Goal: Browse casually

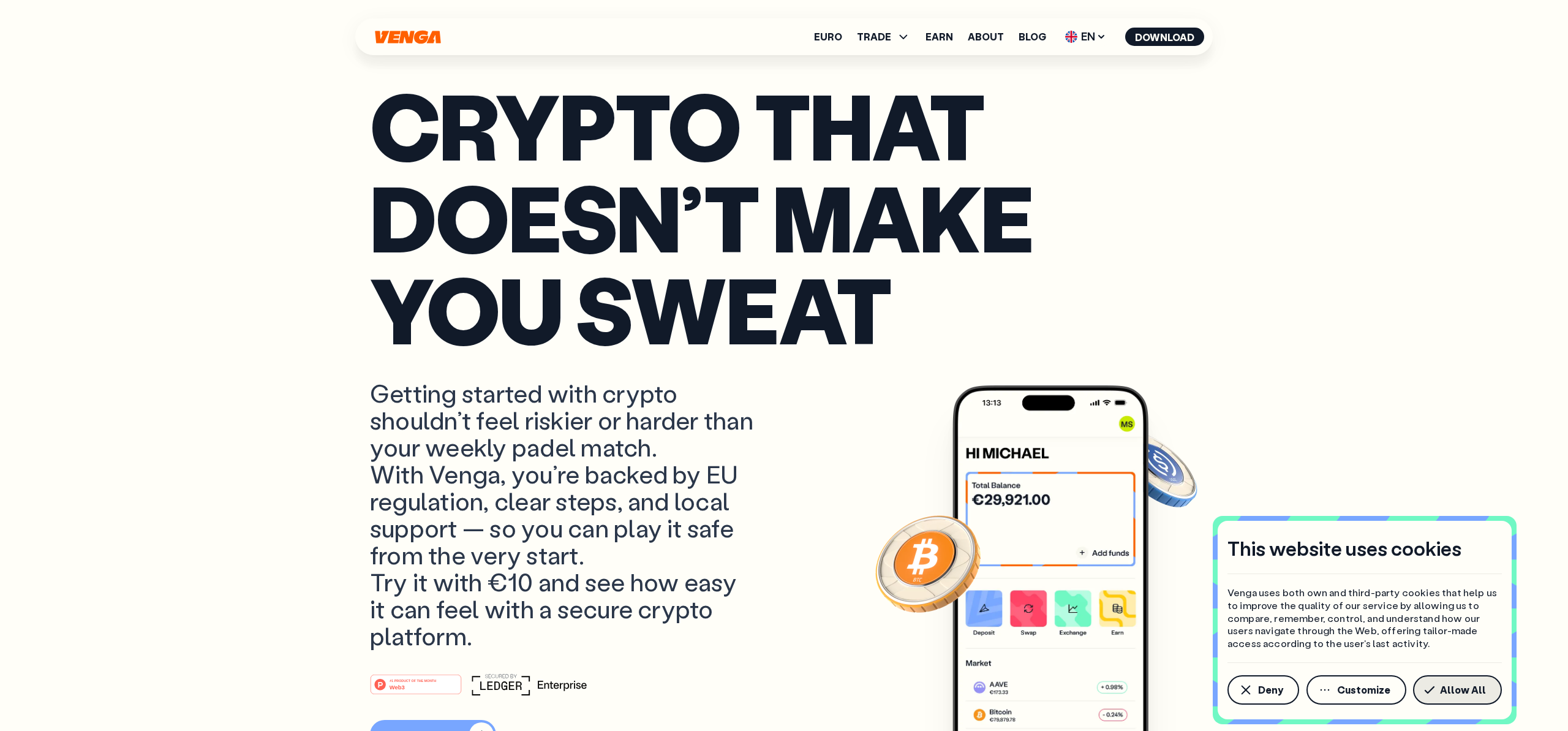
click at [1451, 685] on span "Allow All" at bounding box center [1463, 690] width 46 height 10
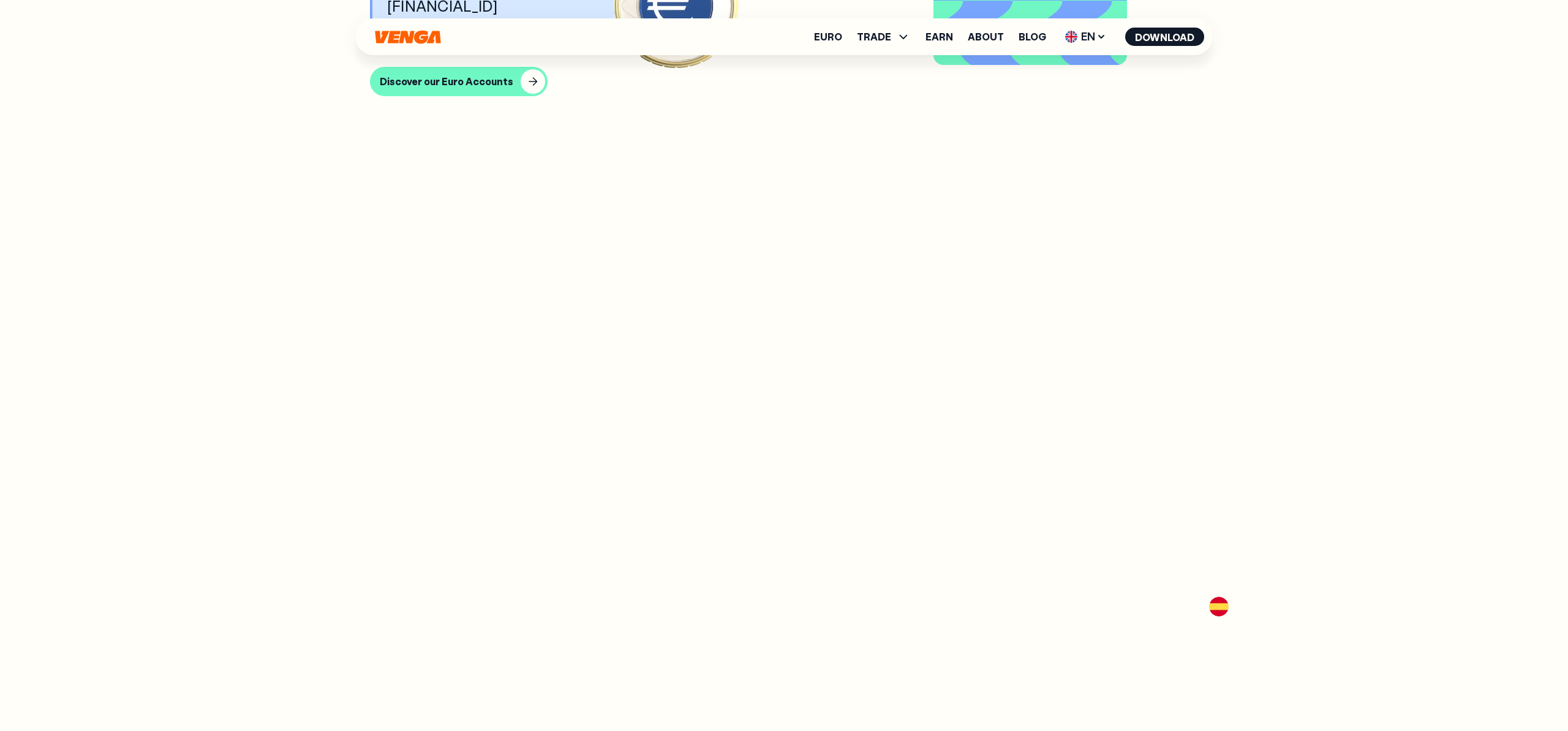
scroll to position [2000, 0]
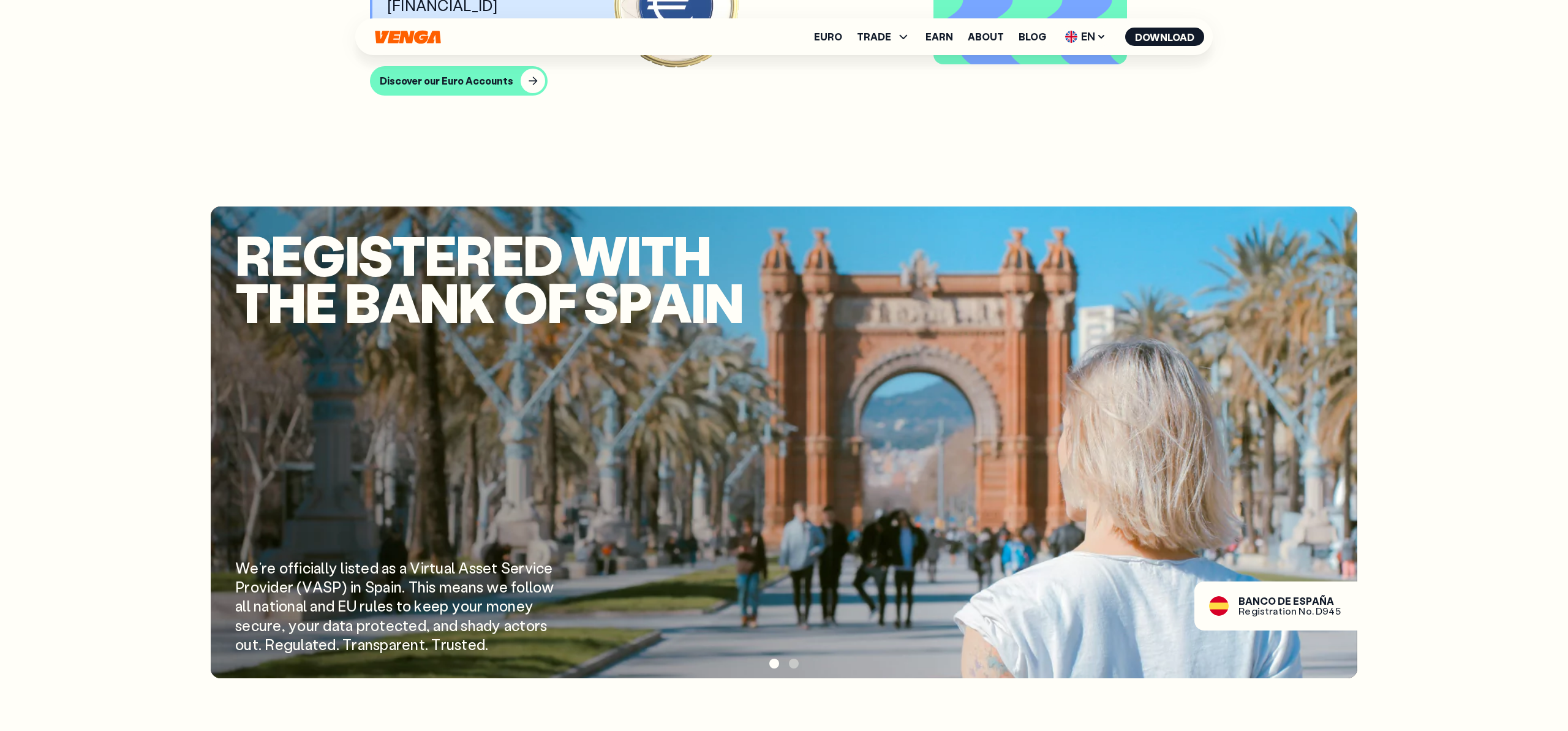
scroll to position [736, 0]
